Goal: Obtain resource: Obtain resource

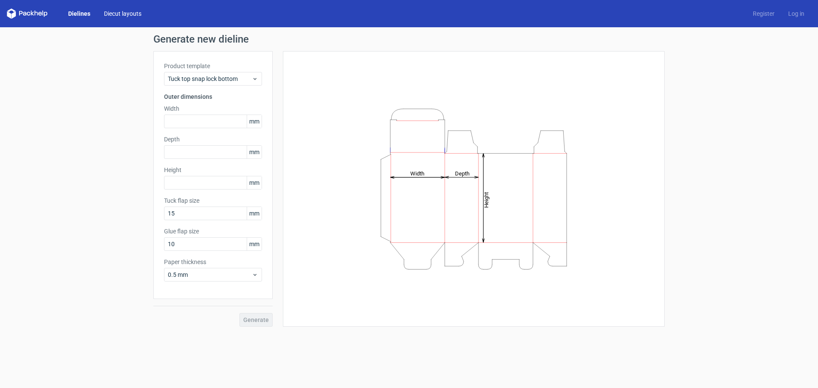
click at [112, 11] on link "Diecut layouts" at bounding box center [122, 13] width 51 height 9
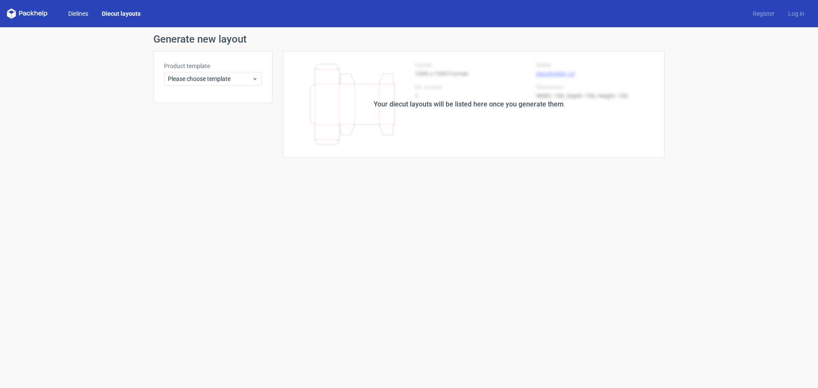
click at [90, 13] on link "Dielines" at bounding box center [78, 13] width 34 height 9
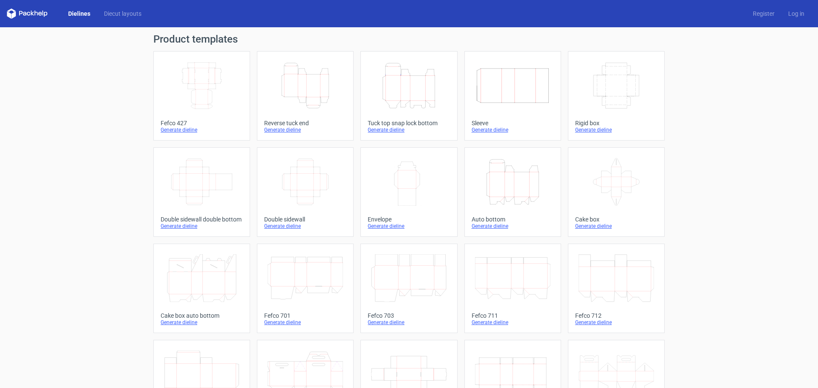
scroll to position [144, 0]
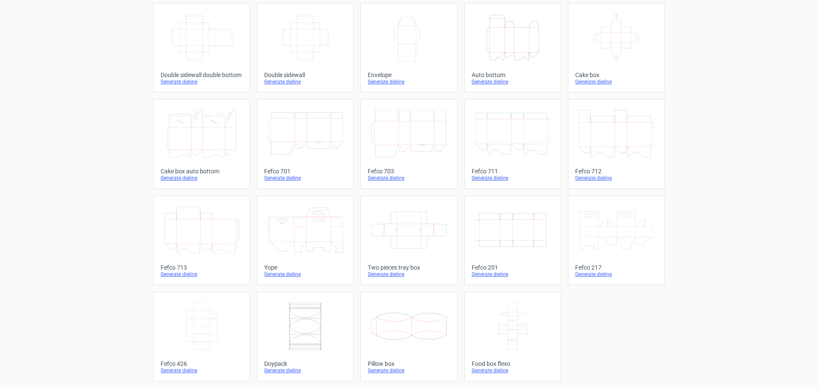
click at [522, 229] on icon "Width Depth Height" at bounding box center [512, 230] width 75 height 48
